Goal: Browse casually: Explore the website without a specific task or goal

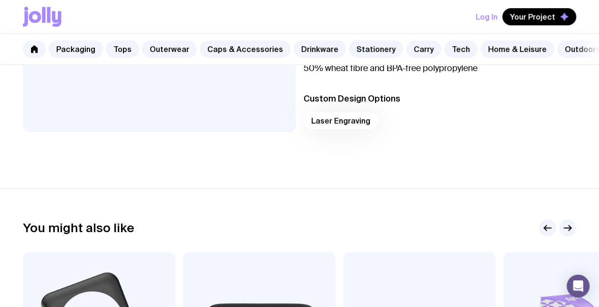
scroll to position [238, 0]
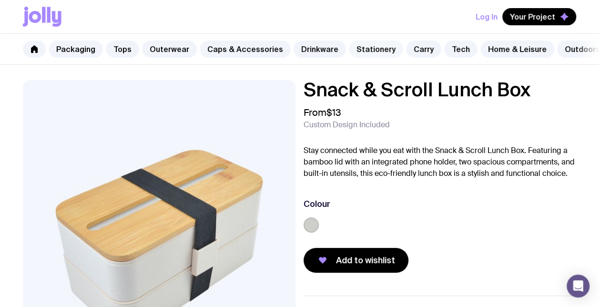
click at [357, 51] on link "Stationery" at bounding box center [376, 49] width 54 height 17
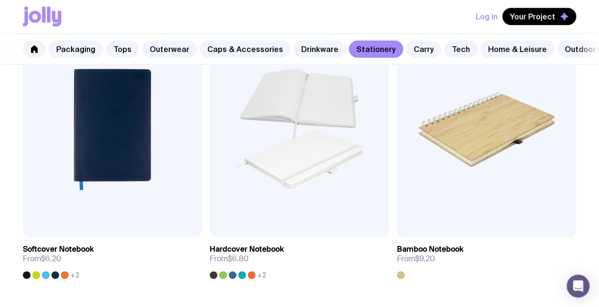
scroll to position [1096, 0]
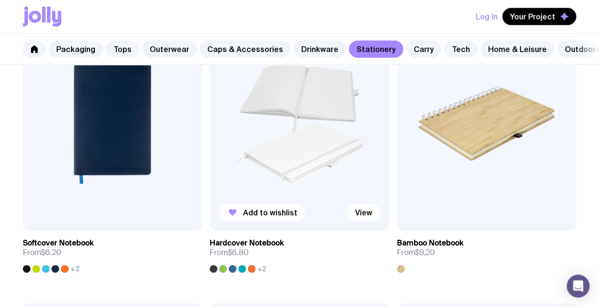
click at [311, 167] on img at bounding box center [299, 123] width 179 height 215
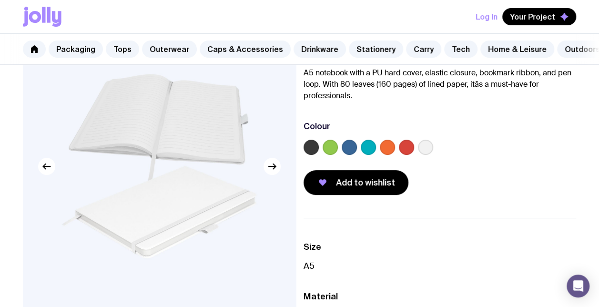
scroll to position [191, 0]
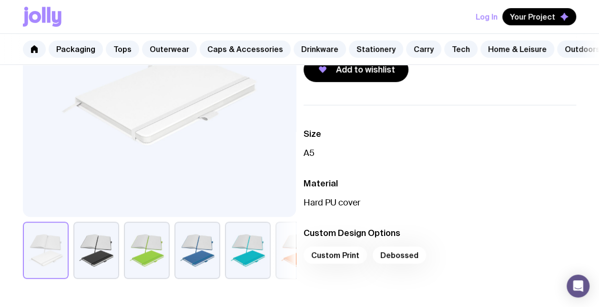
click at [106, 255] on button "button" at bounding box center [96, 250] width 46 height 57
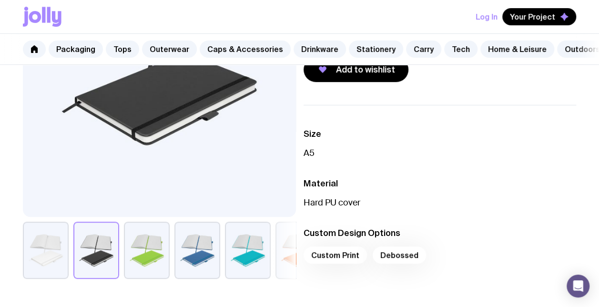
click at [251, 256] on button "button" at bounding box center [248, 250] width 46 height 57
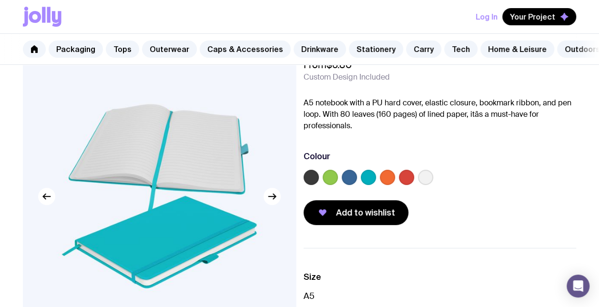
scroll to position [238, 0]
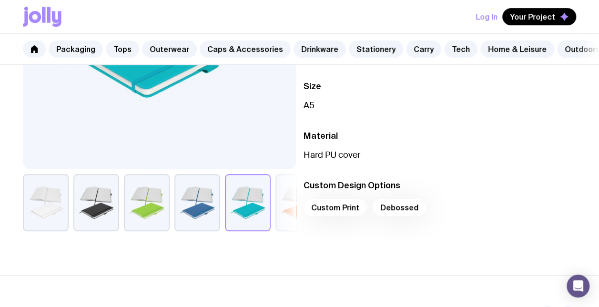
drag, startPoint x: 275, startPoint y: 213, endPoint x: 480, endPoint y: 218, distance: 205.5
click at [480, 218] on div "Hardcover Notebook From $6.80 Custom Design Included A5 notebook with a PU hard…" at bounding box center [299, 43] width 599 height 403
click at [24, 212] on button "button" at bounding box center [46, 202] width 46 height 57
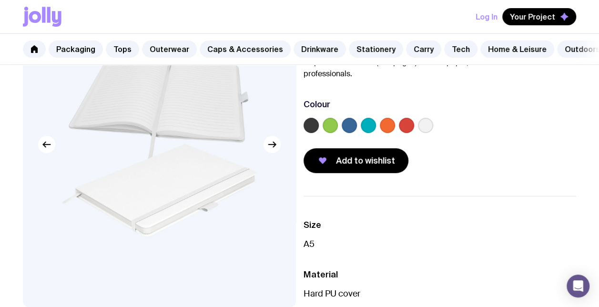
scroll to position [48, 0]
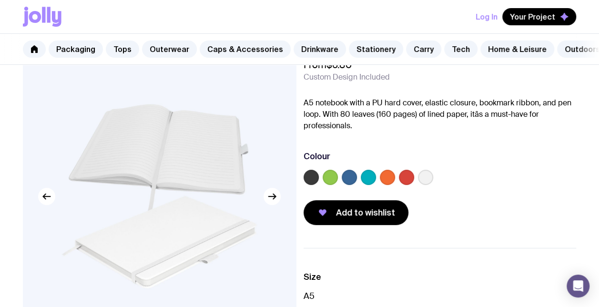
click at [427, 184] on label at bounding box center [425, 177] width 15 height 15
click at [0, 0] on input "radio" at bounding box center [0, 0] width 0 height 0
click at [424, 183] on icon at bounding box center [425, 177] width 11 height 11
click at [0, 0] on input "radio" at bounding box center [0, 0] width 0 height 0
click at [333, 185] on label at bounding box center [330, 177] width 15 height 15
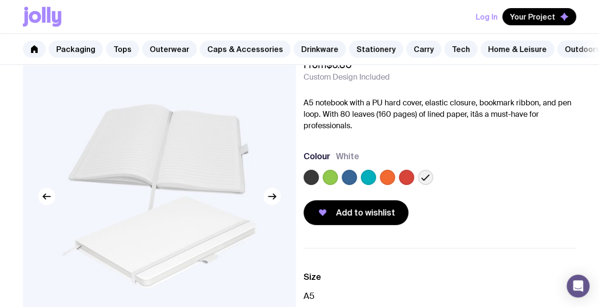
click at [0, 0] on input "radio" at bounding box center [0, 0] width 0 height 0
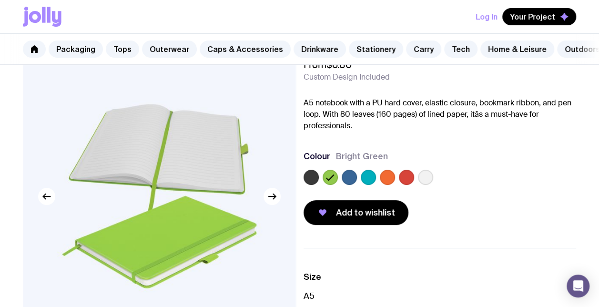
click at [329, 183] on icon at bounding box center [330, 177] width 11 height 11
click at [0, 0] on input "radio" at bounding box center [0, 0] width 0 height 0
click at [426, 181] on label at bounding box center [425, 177] width 15 height 15
click at [0, 0] on input "radio" at bounding box center [0, 0] width 0 height 0
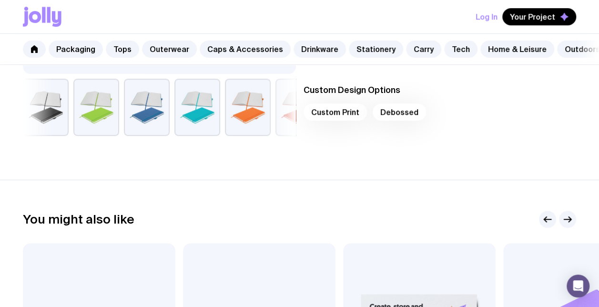
scroll to position [286, 0]
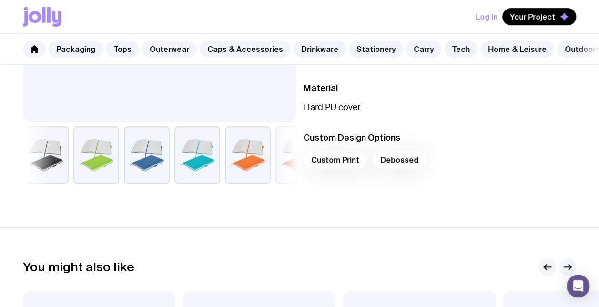
click at [339, 169] on div "Custom Print Debossed" at bounding box center [440, 162] width 273 height 23
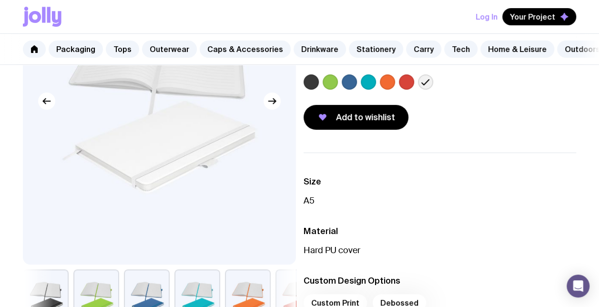
scroll to position [0, 0]
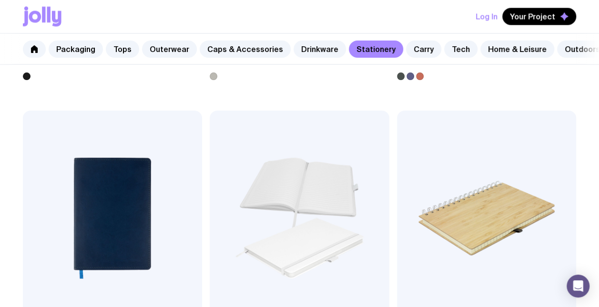
scroll to position [1096, 0]
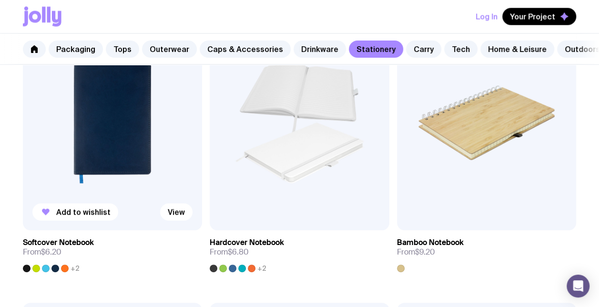
click at [128, 149] on img at bounding box center [112, 122] width 179 height 215
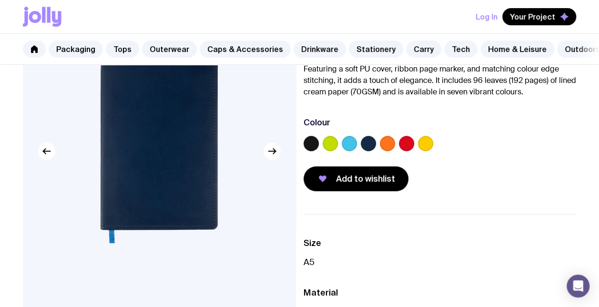
scroll to position [191, 0]
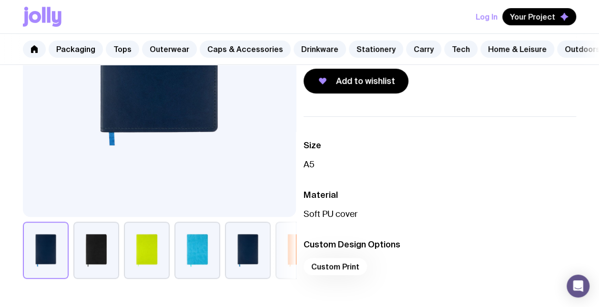
click at [158, 256] on button "button" at bounding box center [147, 250] width 46 height 57
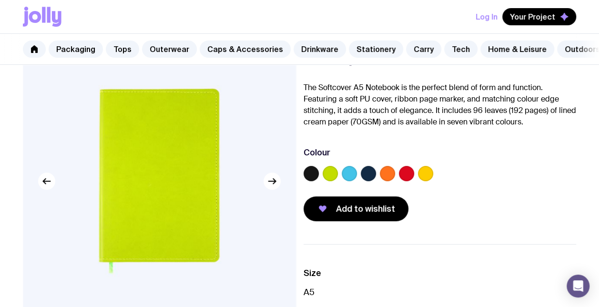
scroll to position [48, 0]
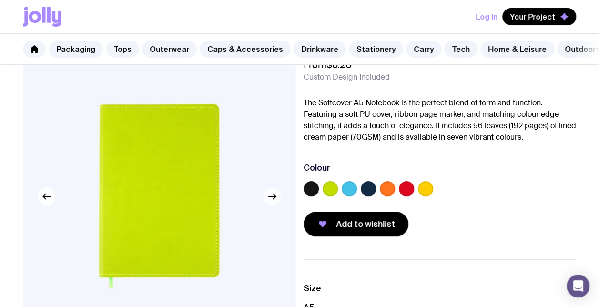
click at [273, 196] on icon "button" at bounding box center [271, 196] width 7 height 0
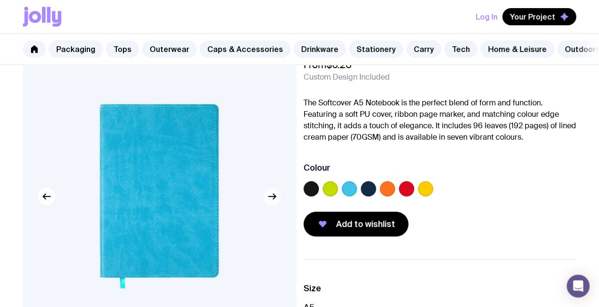
click at [273, 196] on icon "button" at bounding box center [271, 196] width 7 height 0
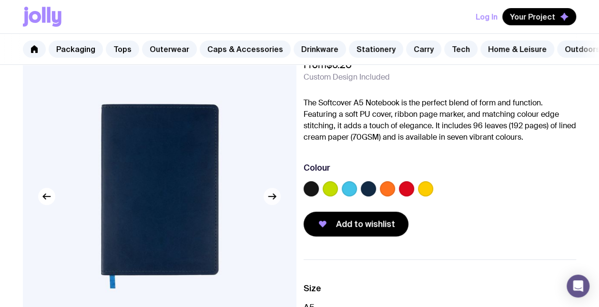
click at [273, 196] on icon "button" at bounding box center [271, 196] width 7 height 0
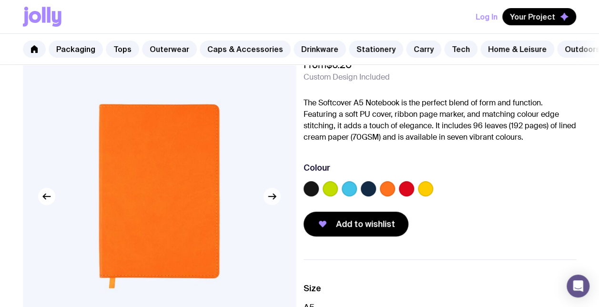
click at [273, 196] on icon "button" at bounding box center [271, 196] width 7 height 0
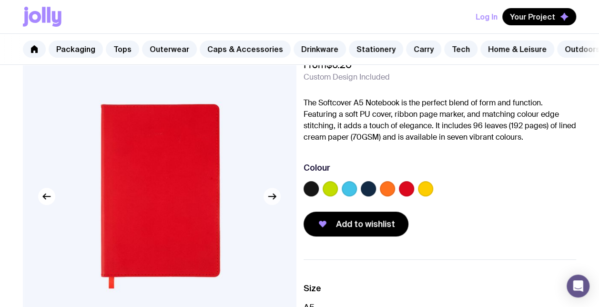
click at [273, 196] on icon "button" at bounding box center [271, 196] width 7 height 0
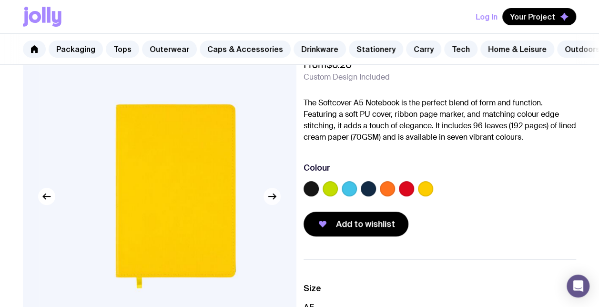
click at [273, 196] on icon "button" at bounding box center [271, 196] width 7 height 0
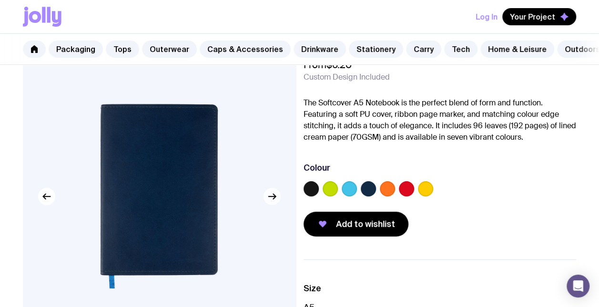
click at [273, 196] on icon "button" at bounding box center [271, 196] width 7 height 0
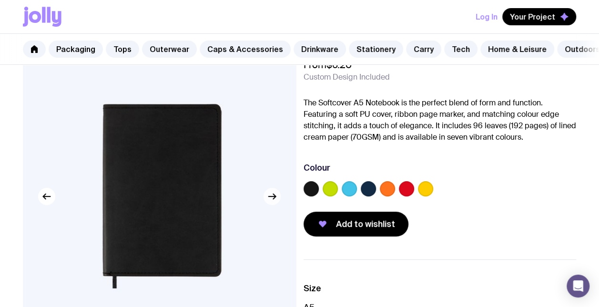
click at [273, 196] on icon "button" at bounding box center [271, 196] width 7 height 0
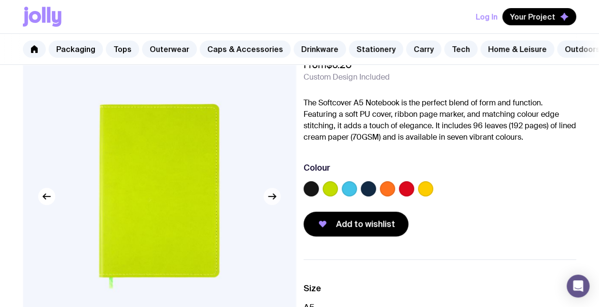
click at [273, 196] on icon "button" at bounding box center [271, 196] width 7 height 0
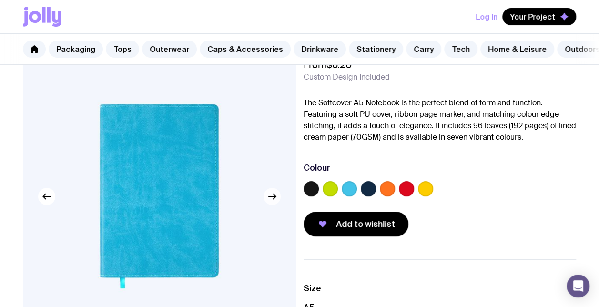
click at [273, 196] on icon "button" at bounding box center [271, 196] width 7 height 0
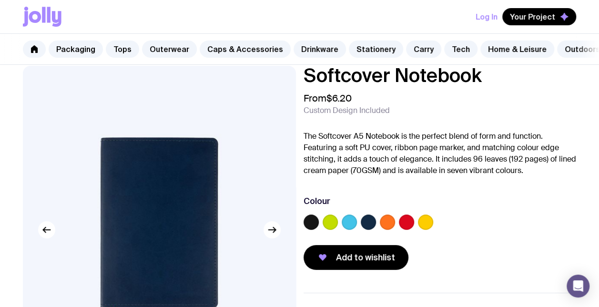
scroll to position [0, 0]
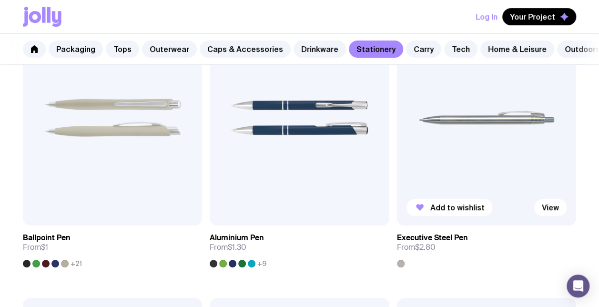
scroll to position [191, 0]
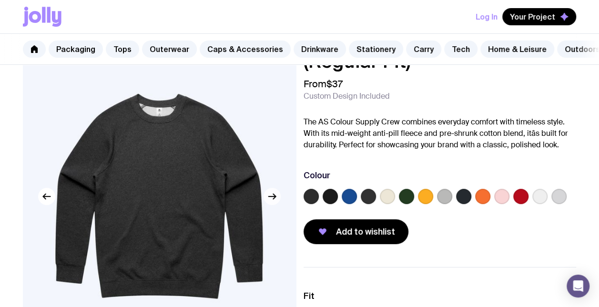
click at [275, 202] on icon "button" at bounding box center [271, 196] width 11 height 11
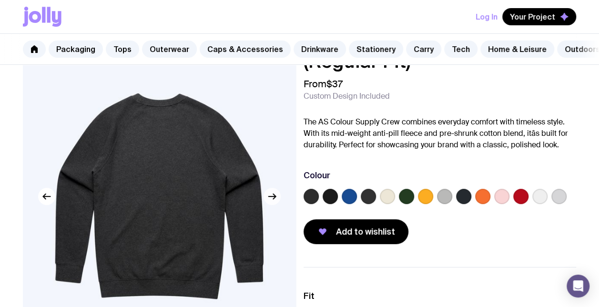
click at [275, 202] on icon "button" at bounding box center [271, 196] width 11 height 11
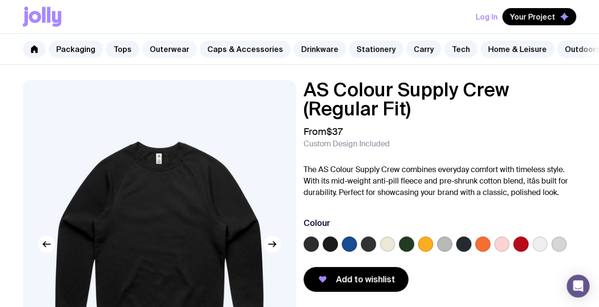
click at [180, 50] on link "Outerwear" at bounding box center [169, 49] width 55 height 17
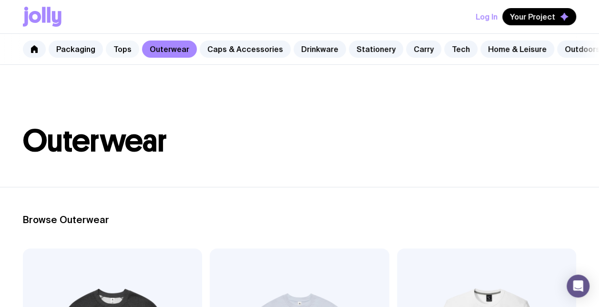
click at [127, 51] on link "Tops" at bounding box center [122, 49] width 33 height 17
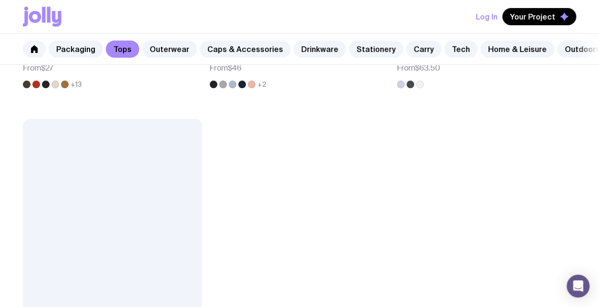
scroll to position [1573, 0]
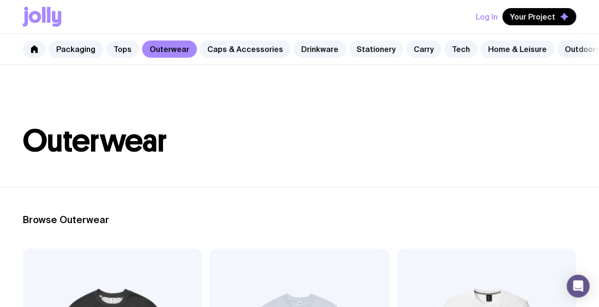
click at [365, 49] on link "Stationery" at bounding box center [376, 49] width 54 height 17
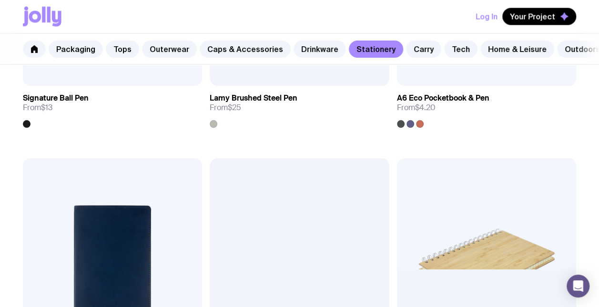
scroll to position [1144, 0]
